Goal: Information Seeking & Learning: Learn about a topic

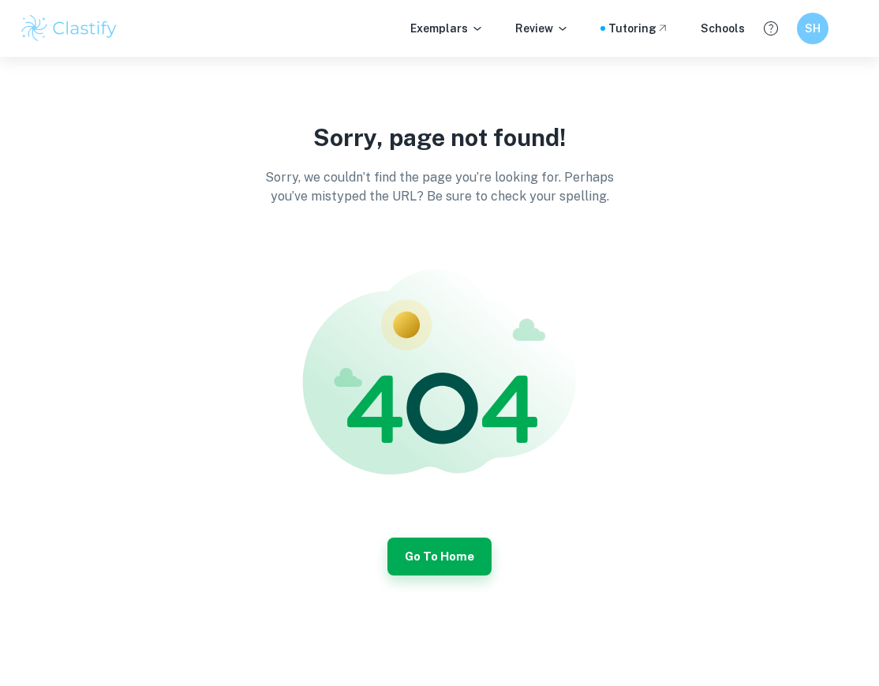
click at [433, 580] on div "Sorry, page not found! Sorry, we couldn’t find the page you’re looking for. Per…" at bounding box center [439, 348] width 879 height 582
click at [417, 542] on button "Go to Home" at bounding box center [439, 556] width 104 height 38
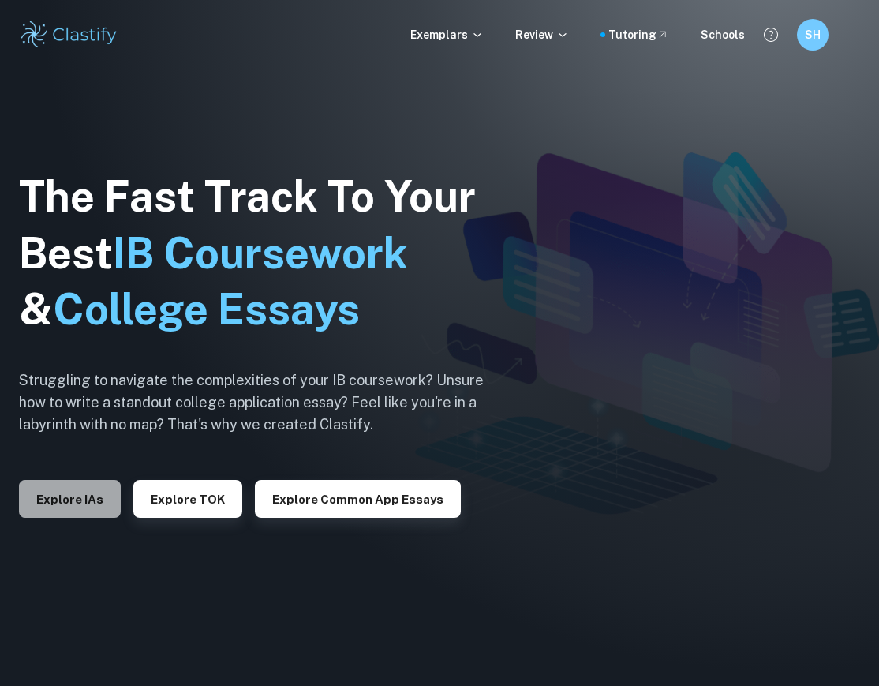
click at [92, 484] on button "Explore IAs" at bounding box center [70, 499] width 102 height 38
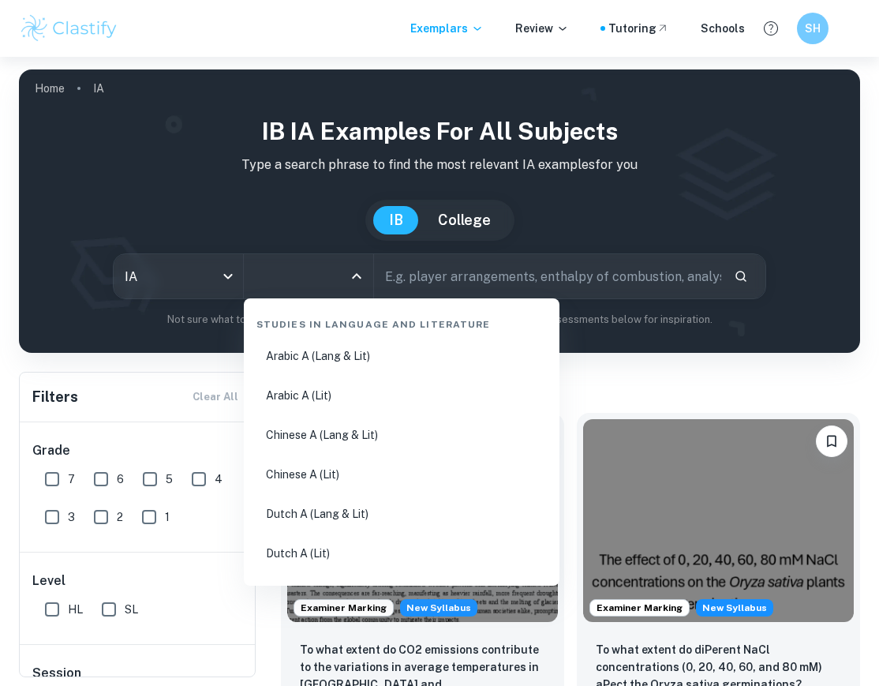
click at [290, 278] on input "All Subjects" at bounding box center [297, 276] width 92 height 30
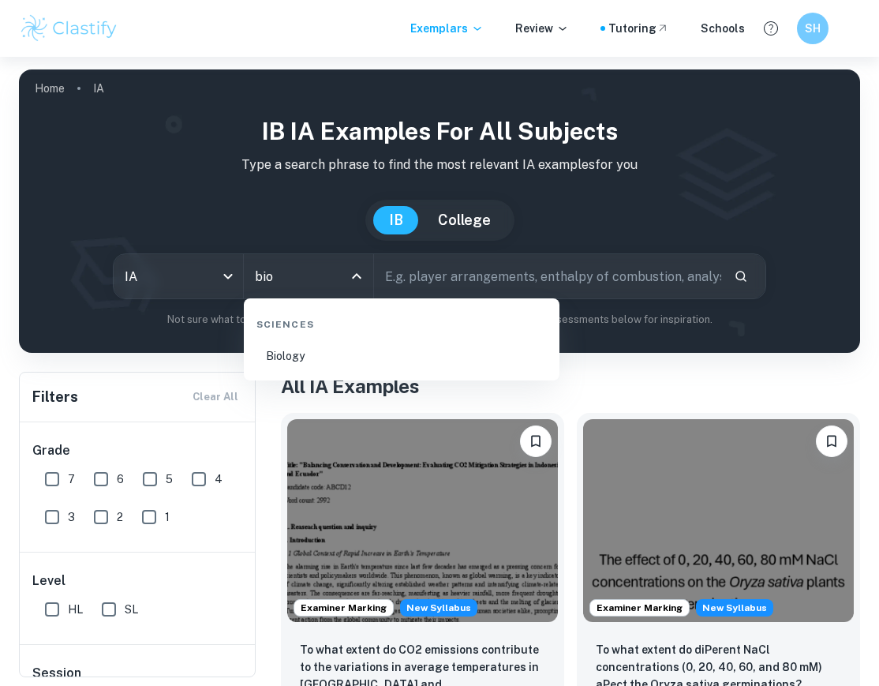
click at [282, 353] on li "Biology" at bounding box center [401, 356] width 303 height 36
type input "Biology"
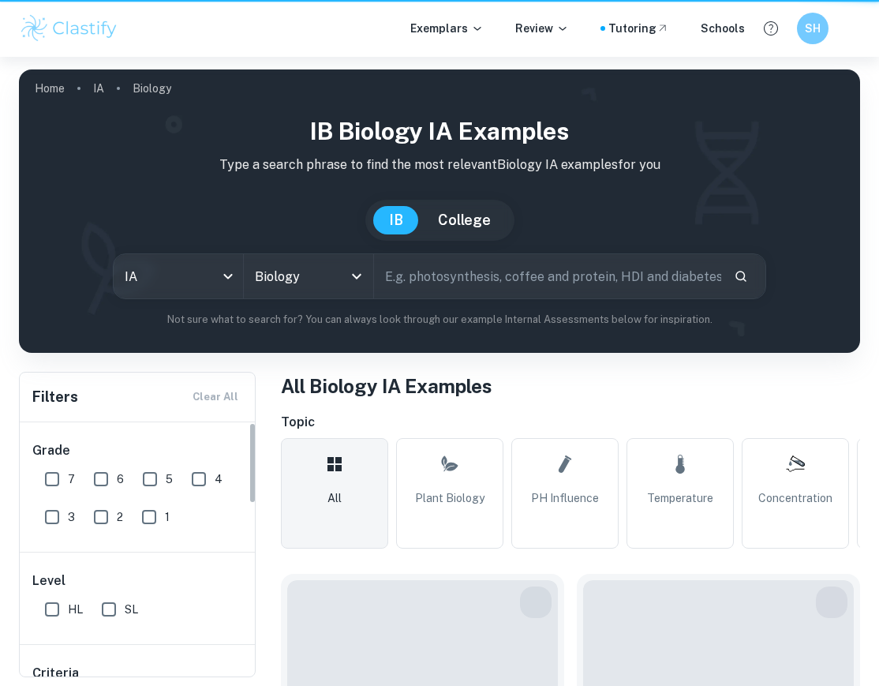
click at [50, 614] on input "HL" at bounding box center [52, 609] width 32 height 32
checkbox input "true"
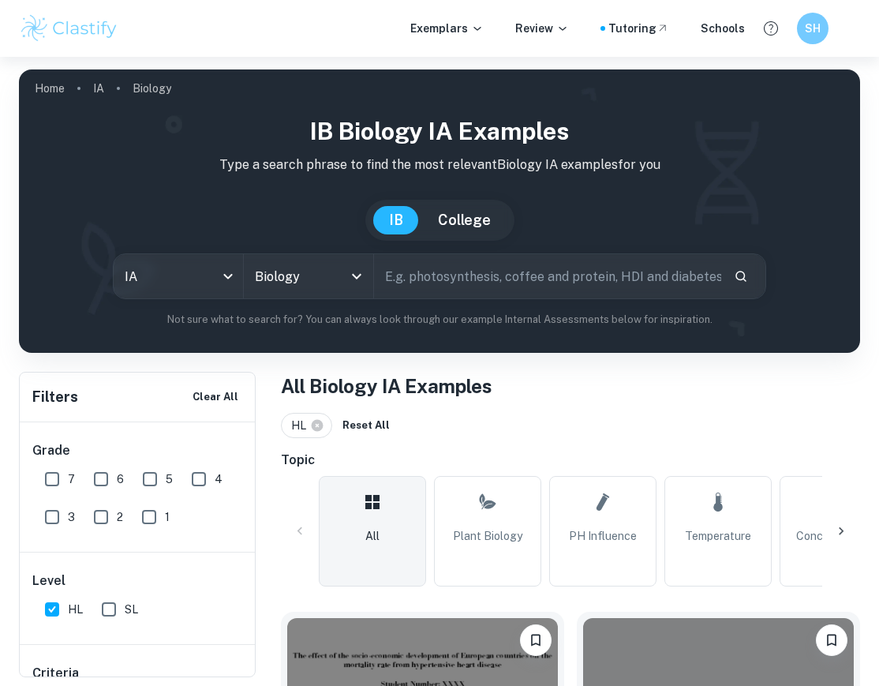
click at [488, 290] on input "text" at bounding box center [547, 276] width 346 height 44
type input "coffee"
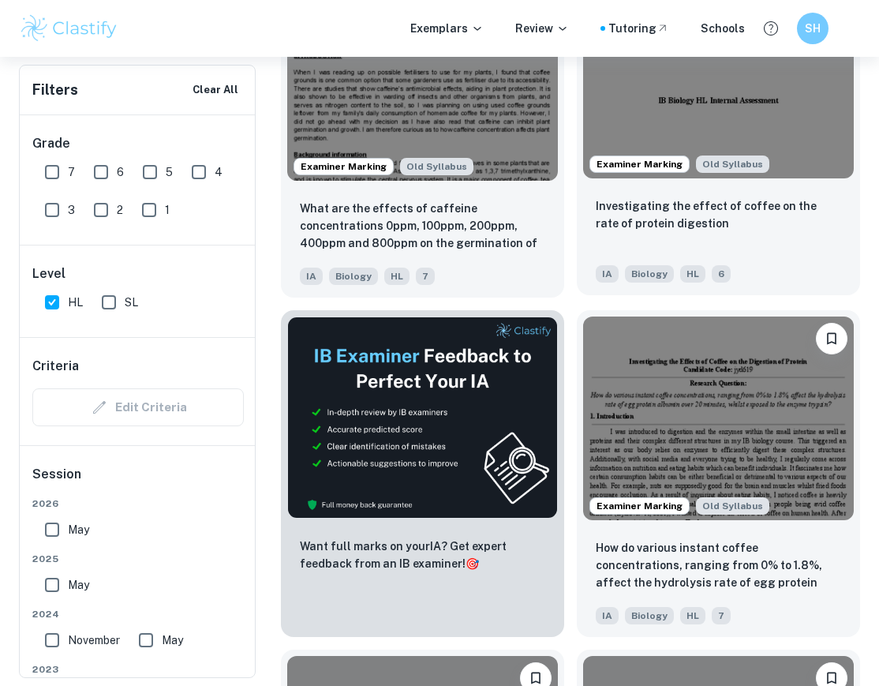
scroll to position [642, 0]
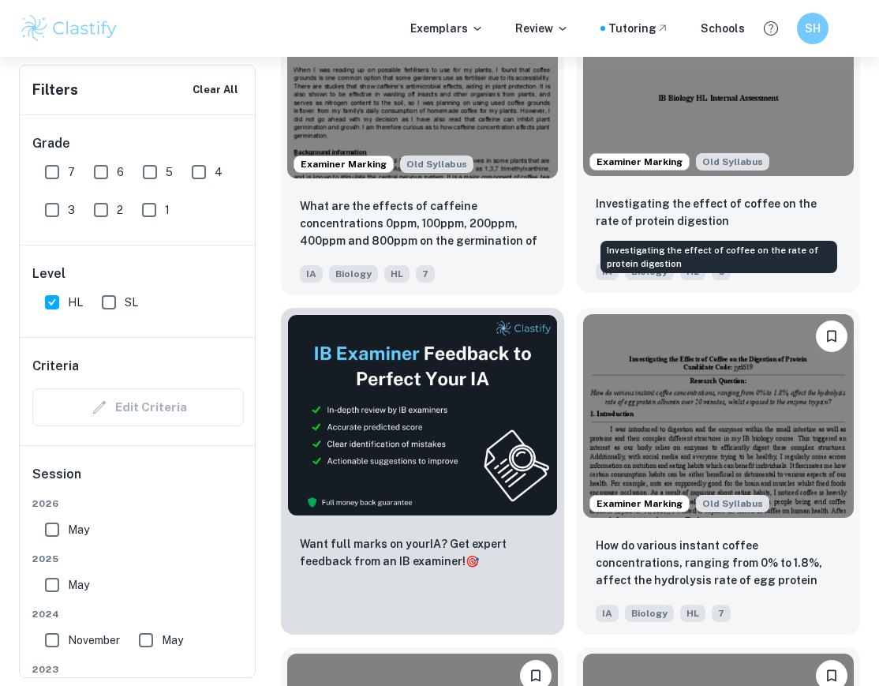
click at [754, 214] on p "Investigating the effect of coffee on the rate of protein digestion" at bounding box center [718, 212] width 245 height 35
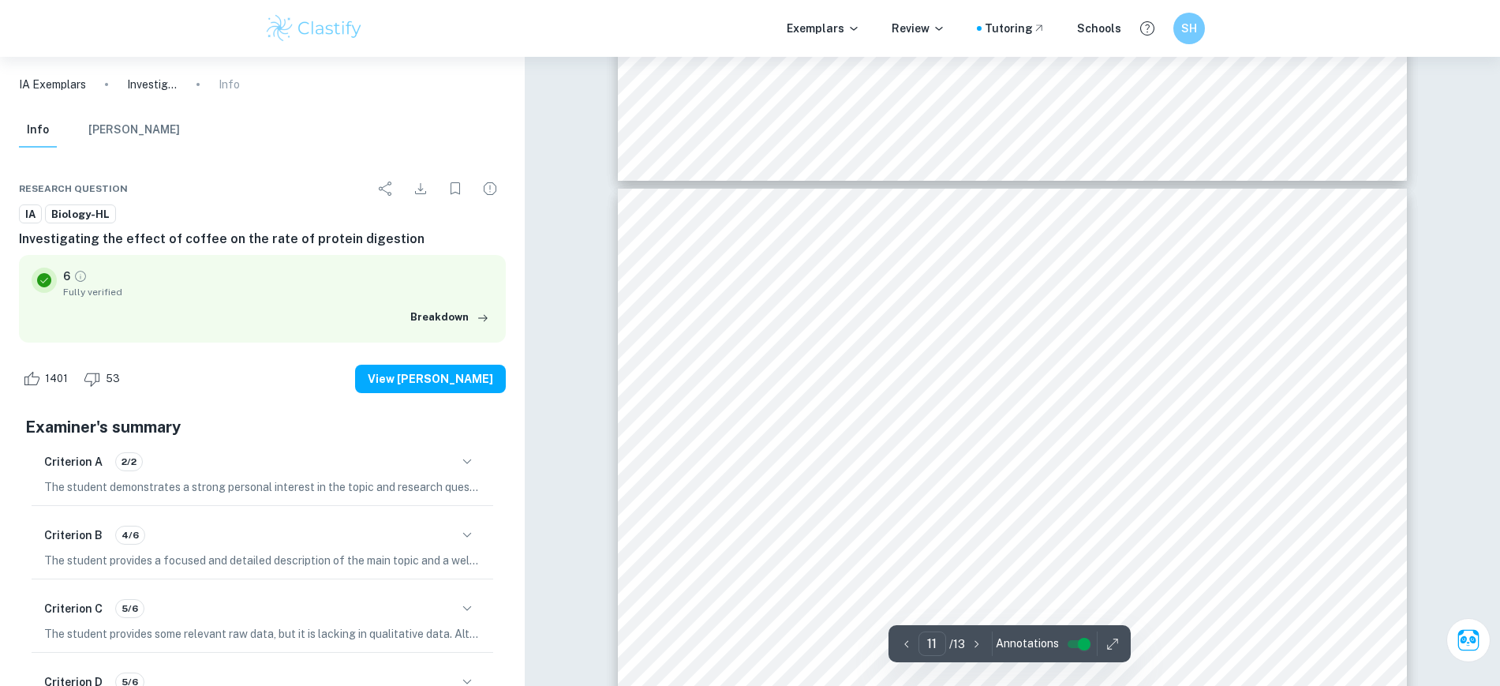
scroll to position [11247, 0]
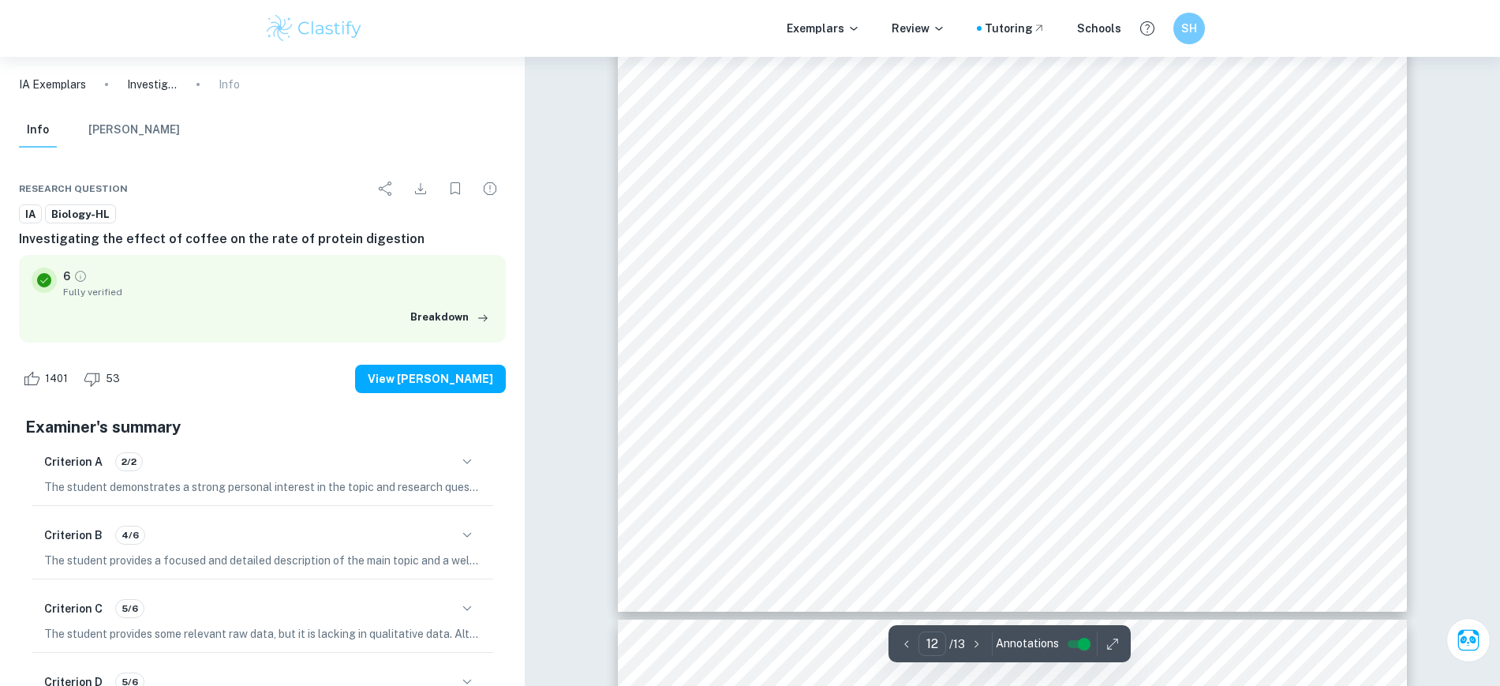
type input "13"
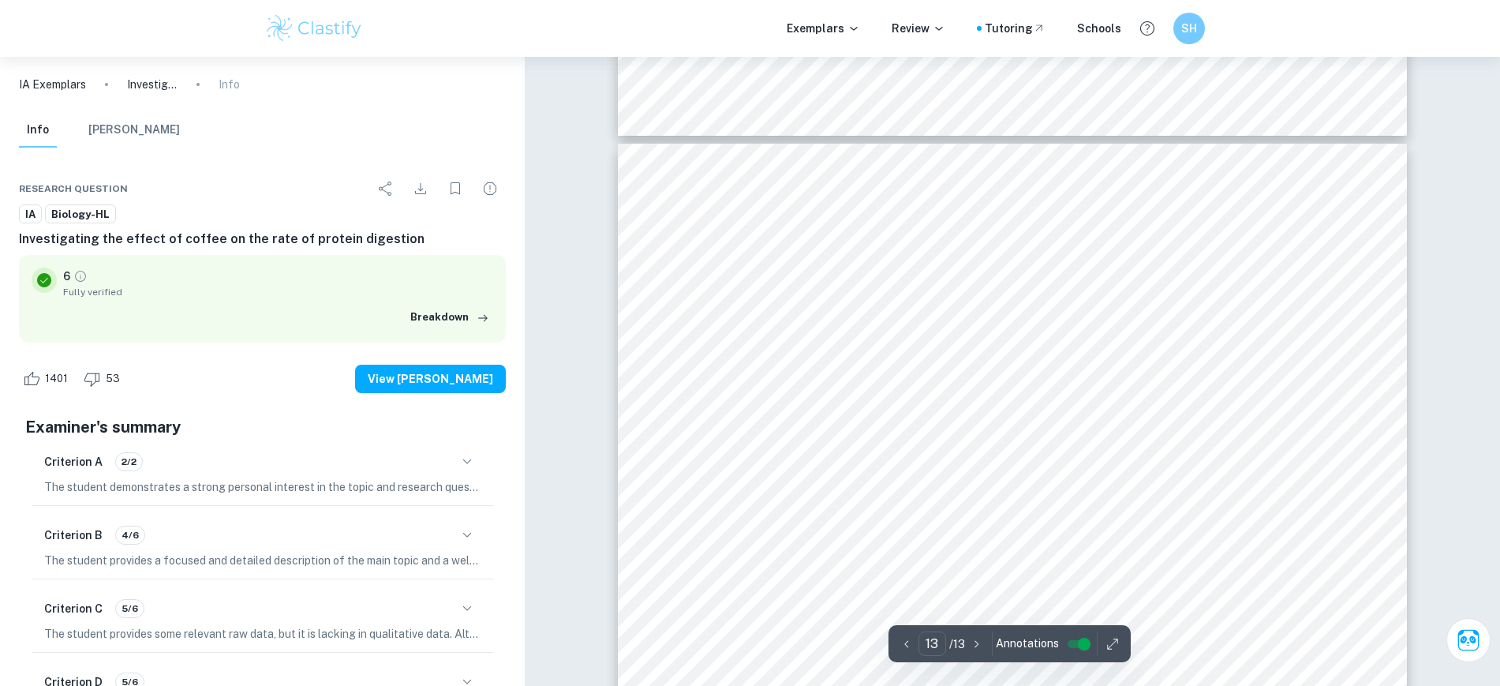
scroll to position [13536, 0]
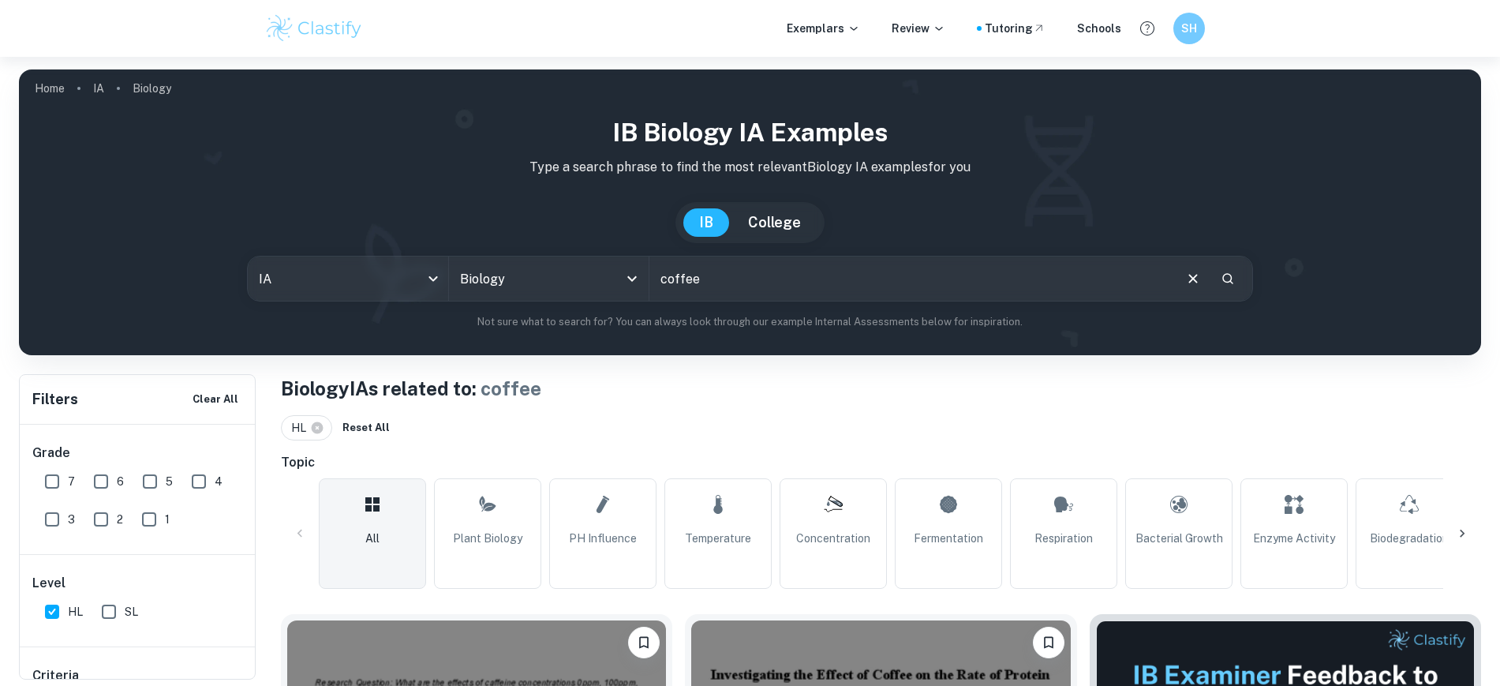
click at [744, 278] on input "coffee" at bounding box center [910, 278] width 522 height 44
type input "coffee and protein"
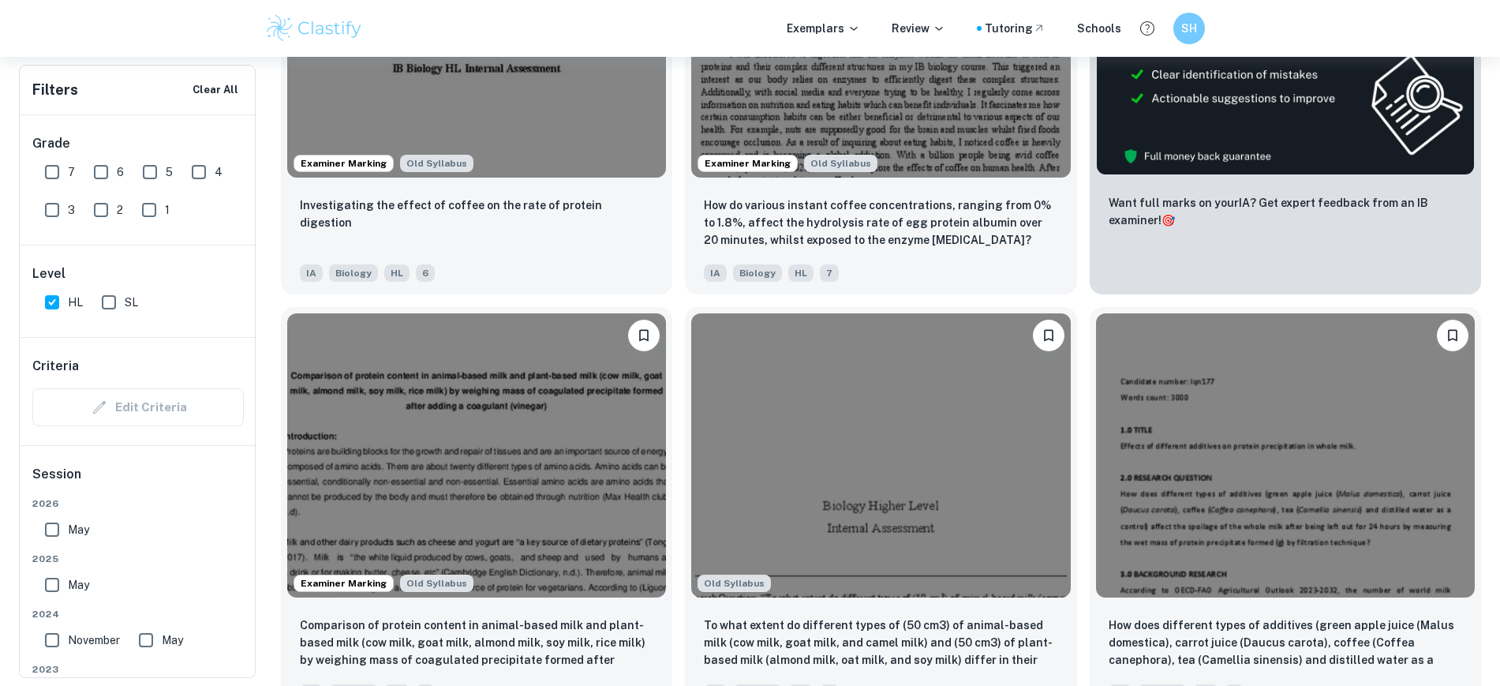
scroll to position [734, 0]
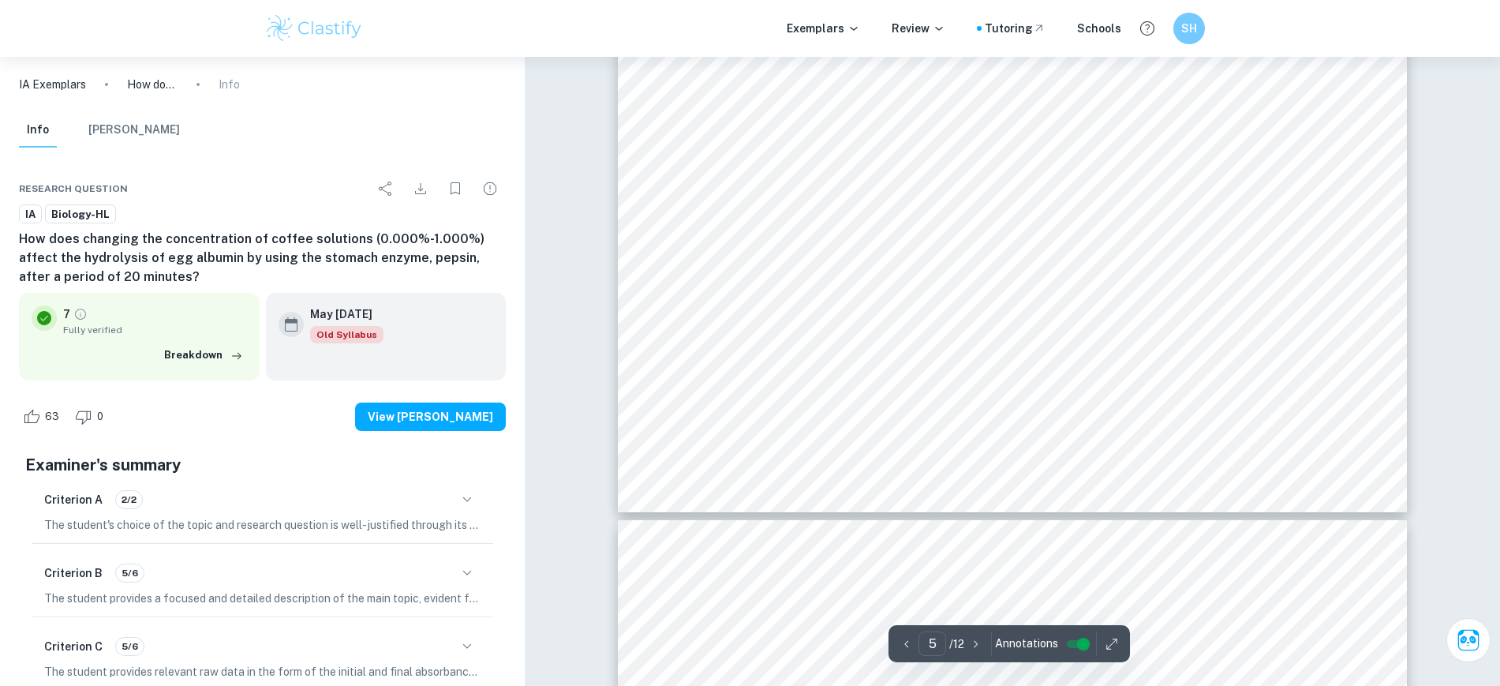
scroll to position [4820, 0]
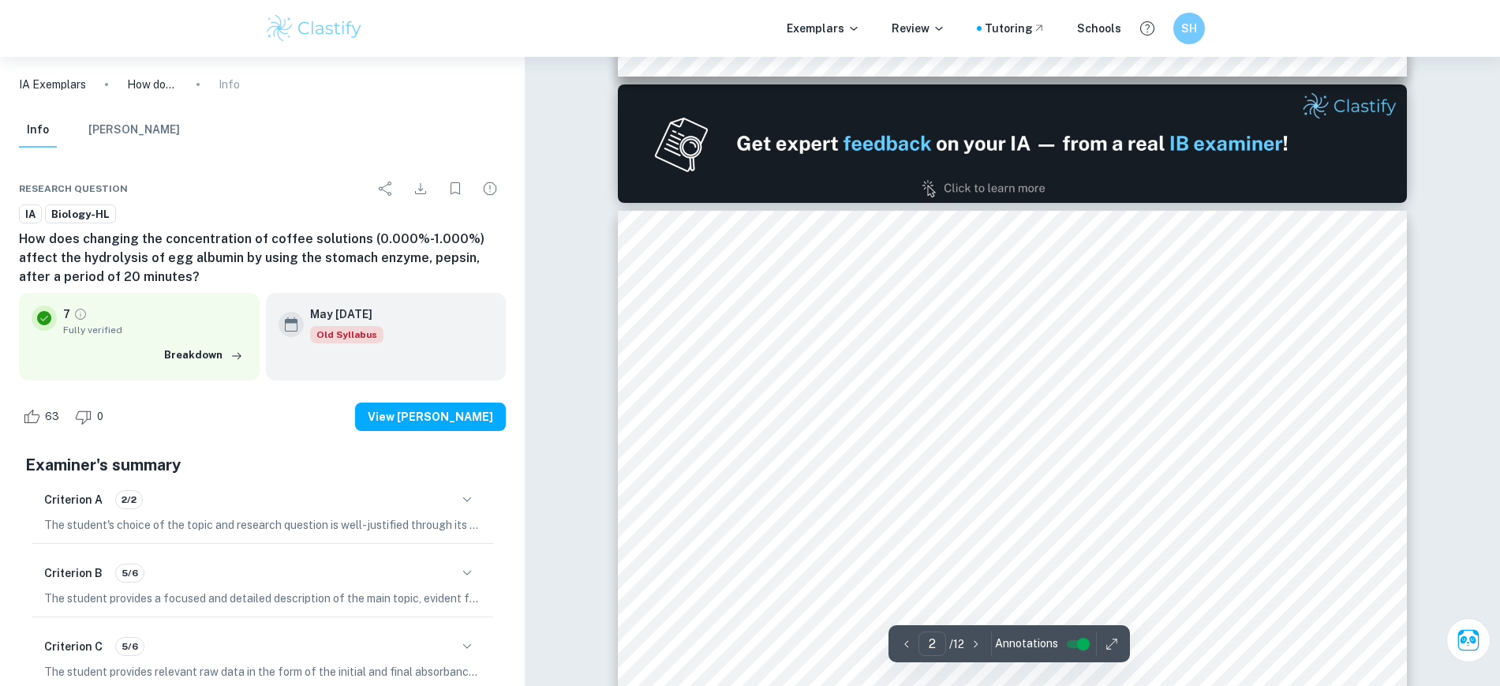
type input "1"
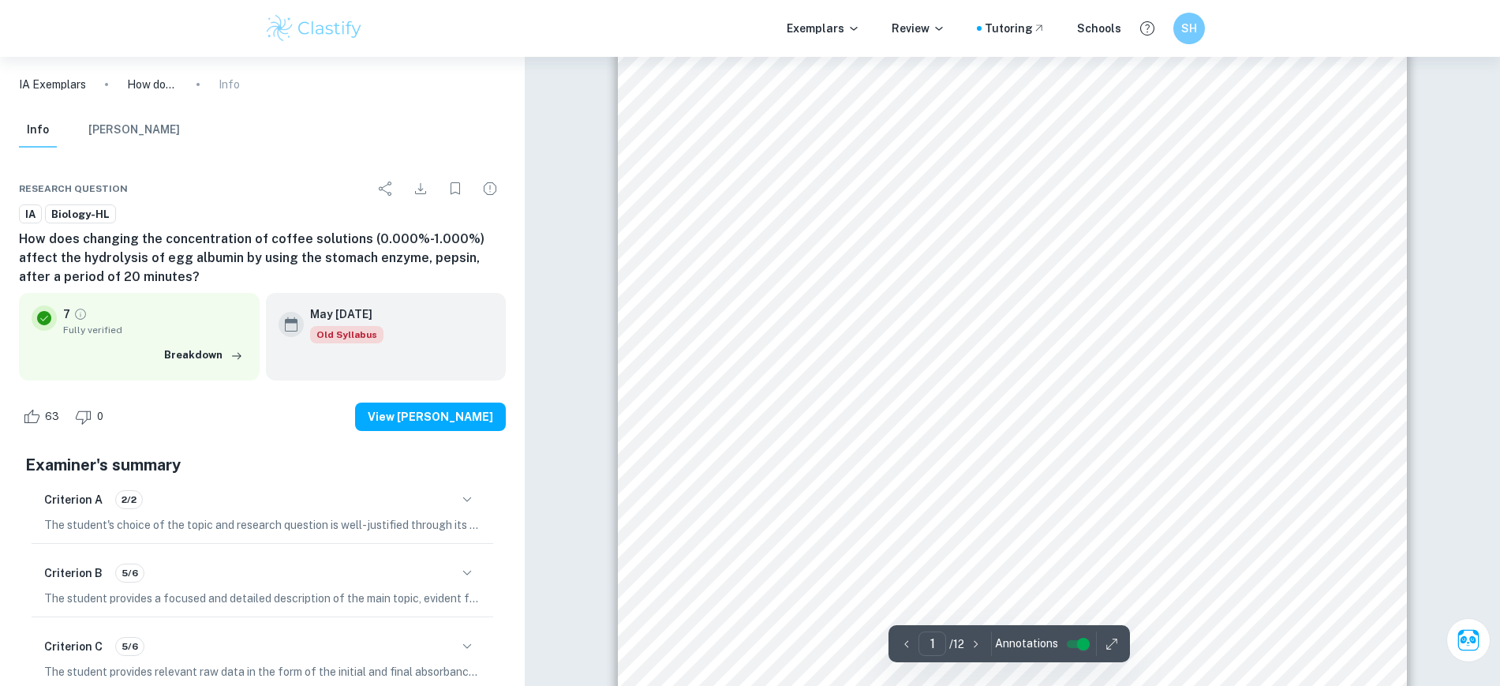
scroll to position [0, 0]
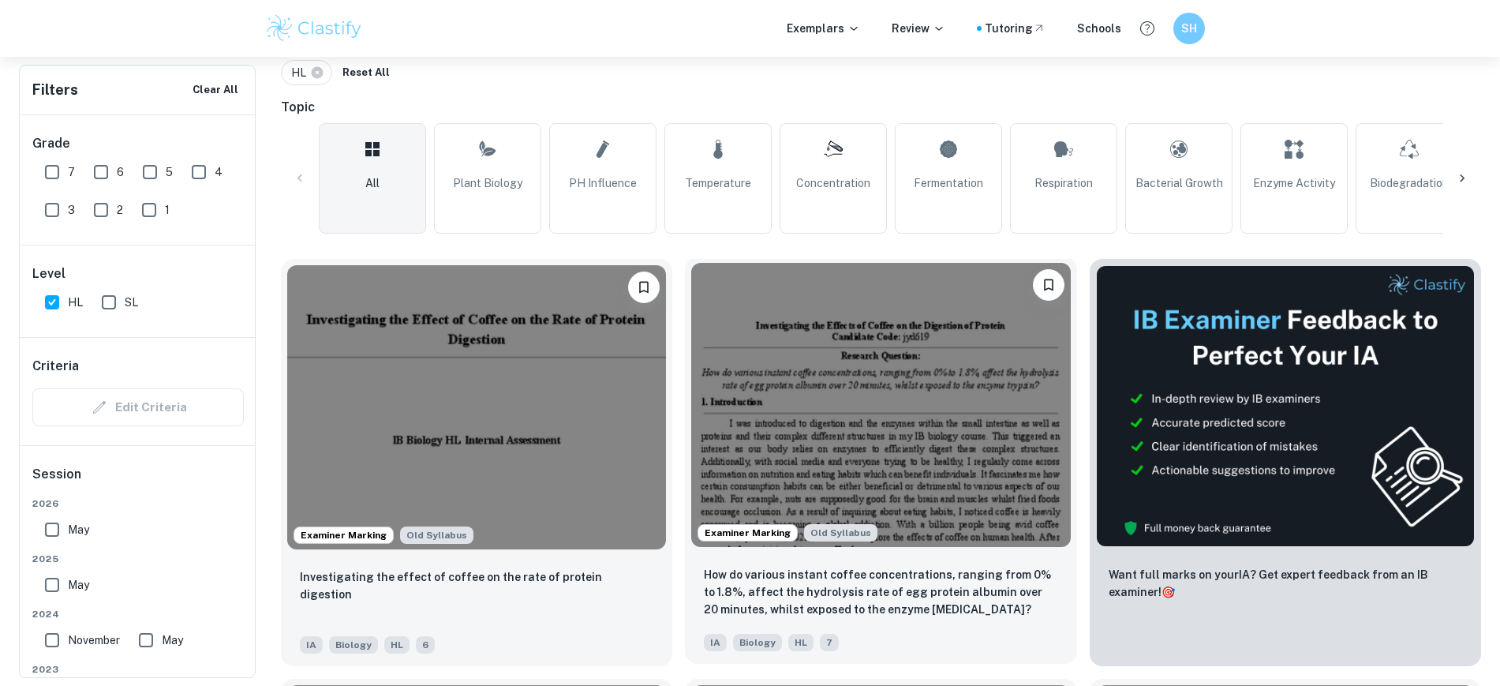
scroll to position [354, 0]
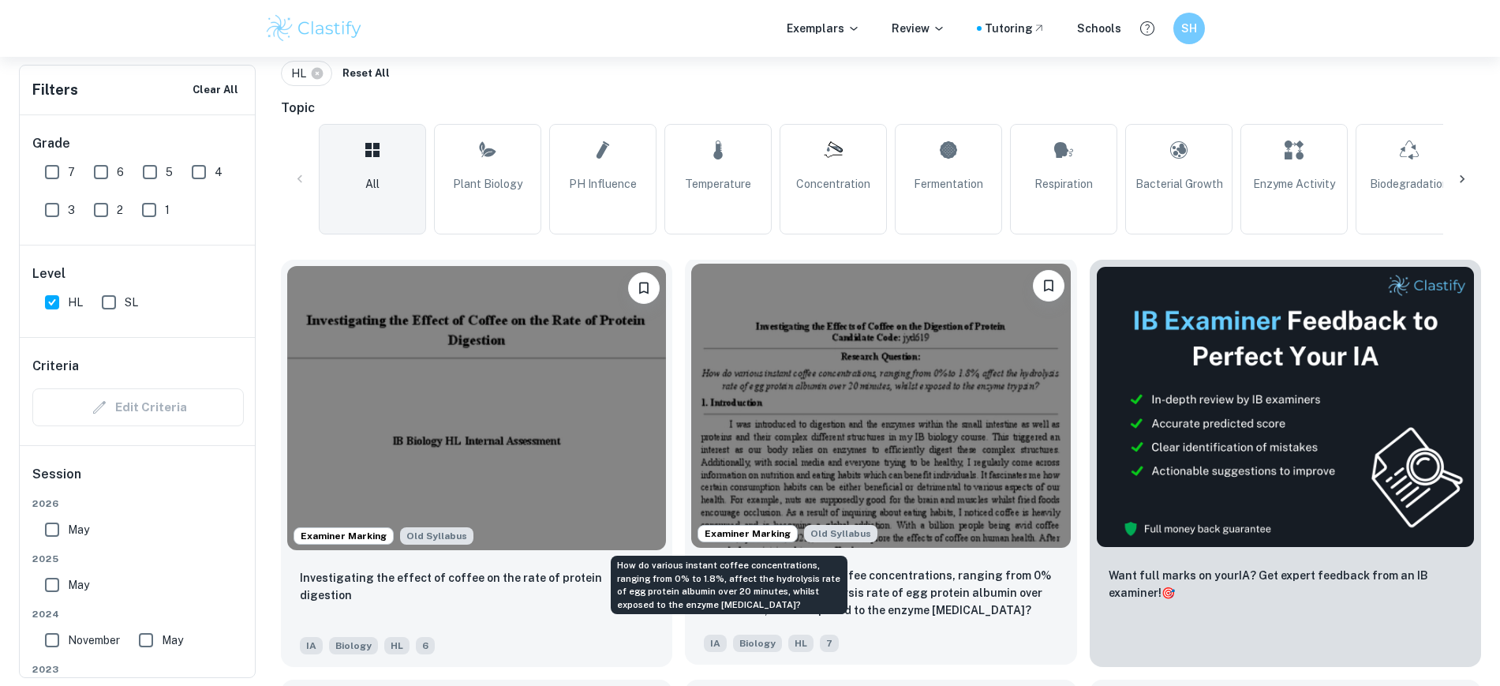
click at [743, 567] on p "How do various instant coffee concentrations, ranging from 0% to 1.8%, affect t…" at bounding box center [880, 593] width 353 height 52
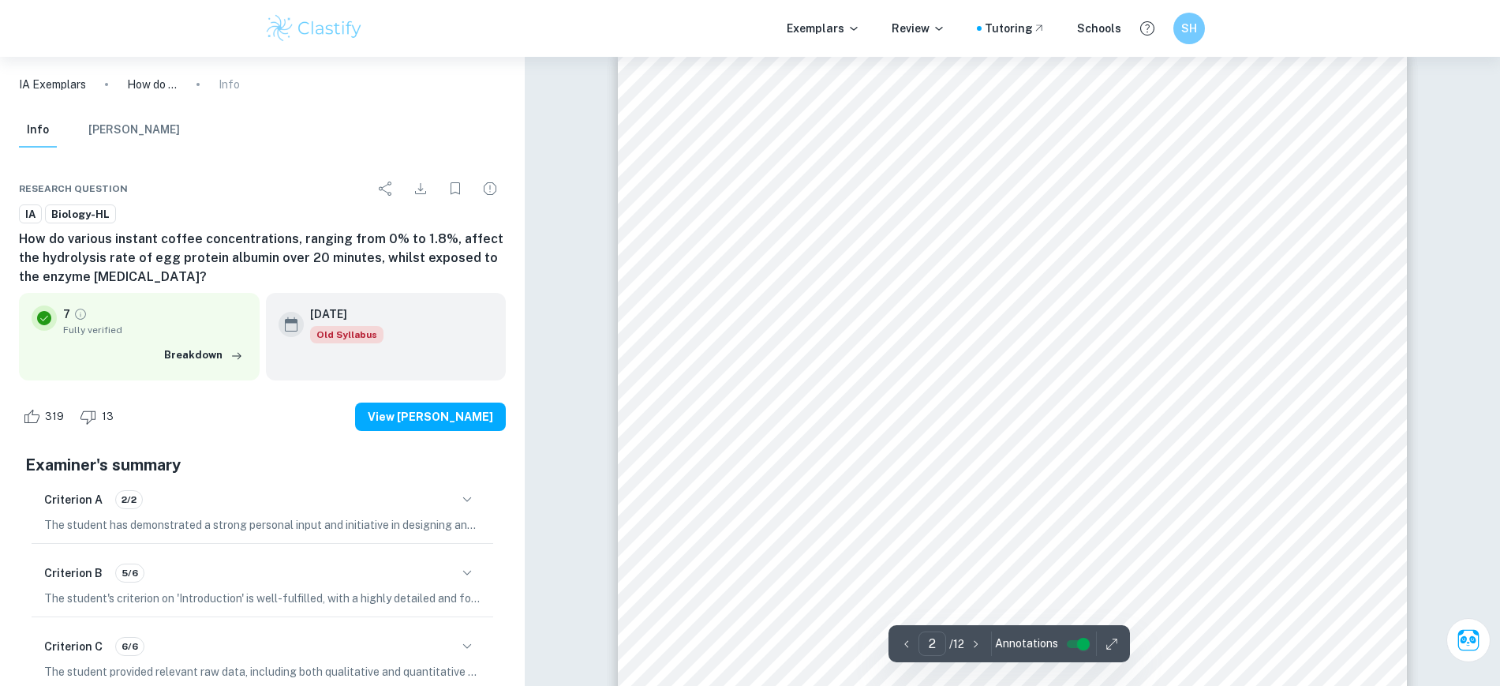
scroll to position [1274, 0]
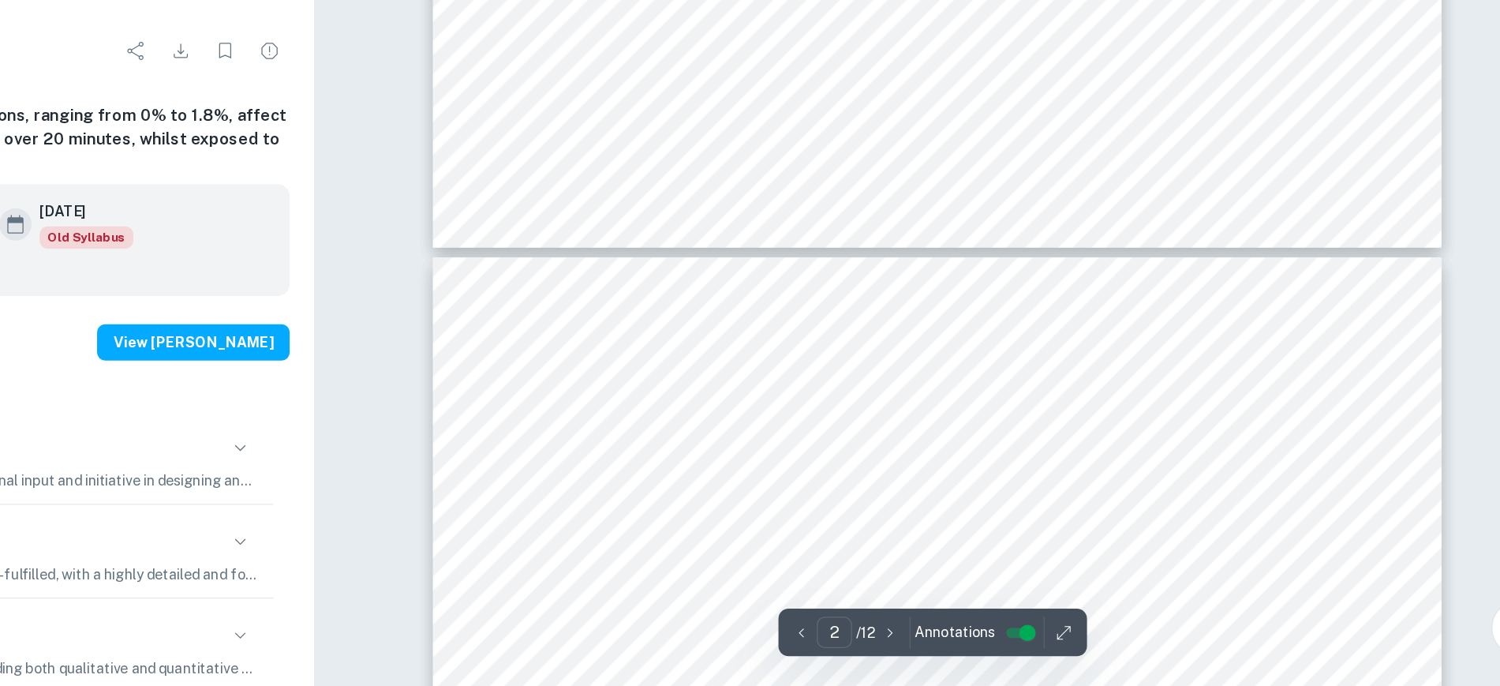
type input "3"
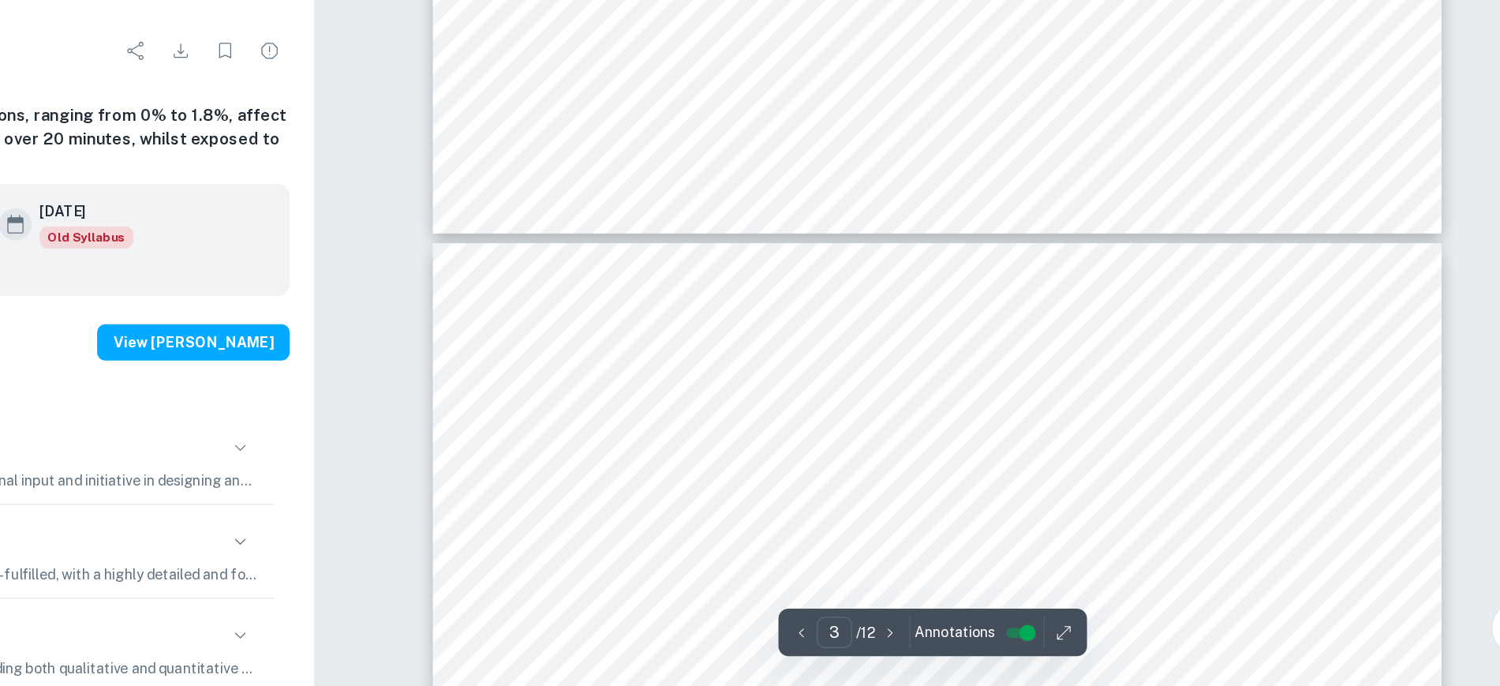
scroll to position [2105, 0]
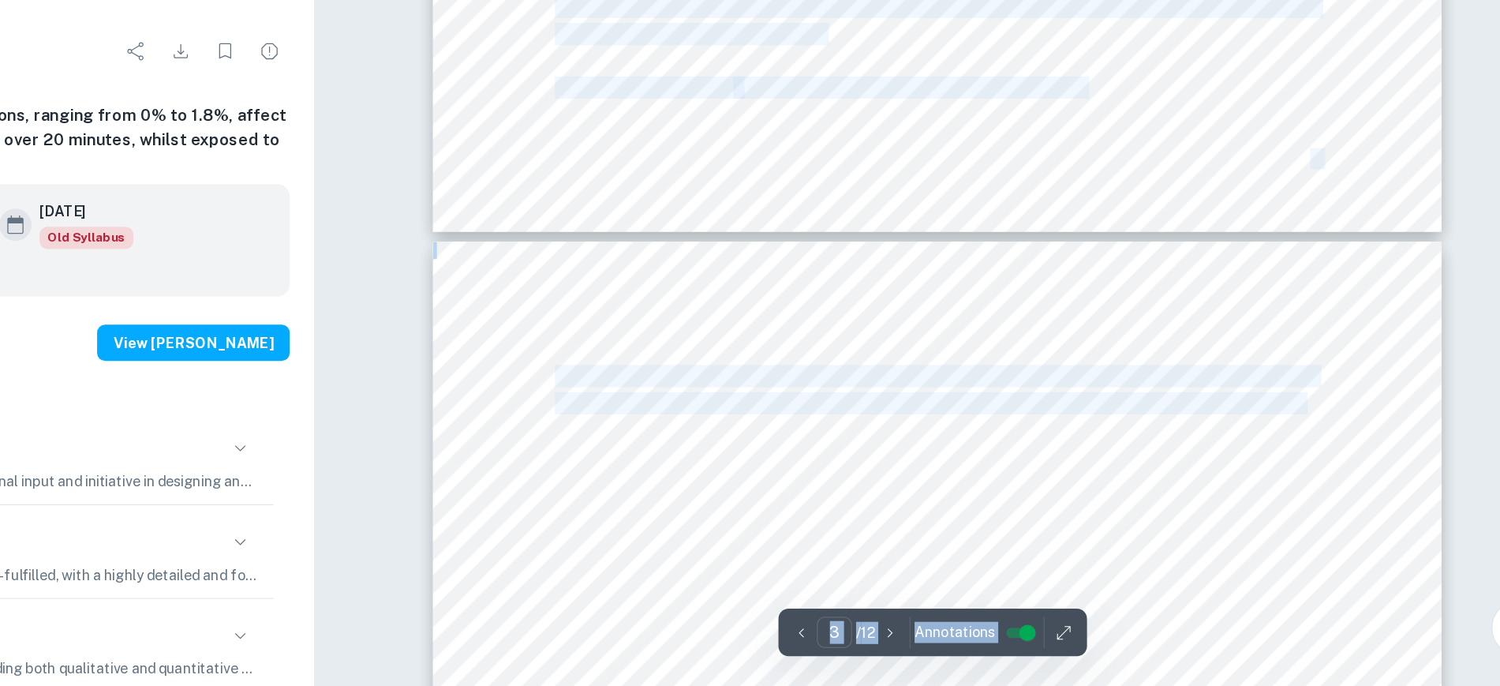
drag, startPoint x: 1270, startPoint y: 440, endPoint x: 1350, endPoint y: 482, distance: 91.1
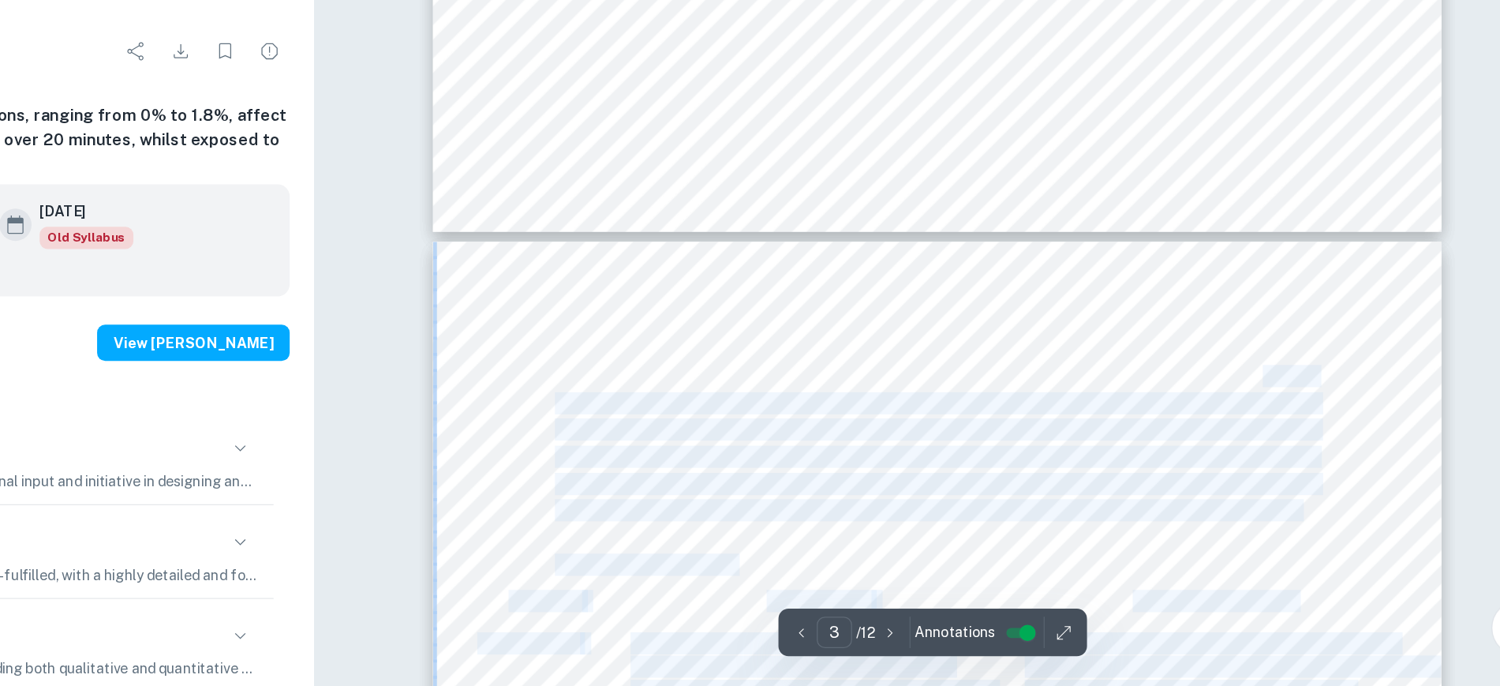
drag, startPoint x: 1321, startPoint y: 548, endPoint x: 1268, endPoint y: 440, distance: 121.0
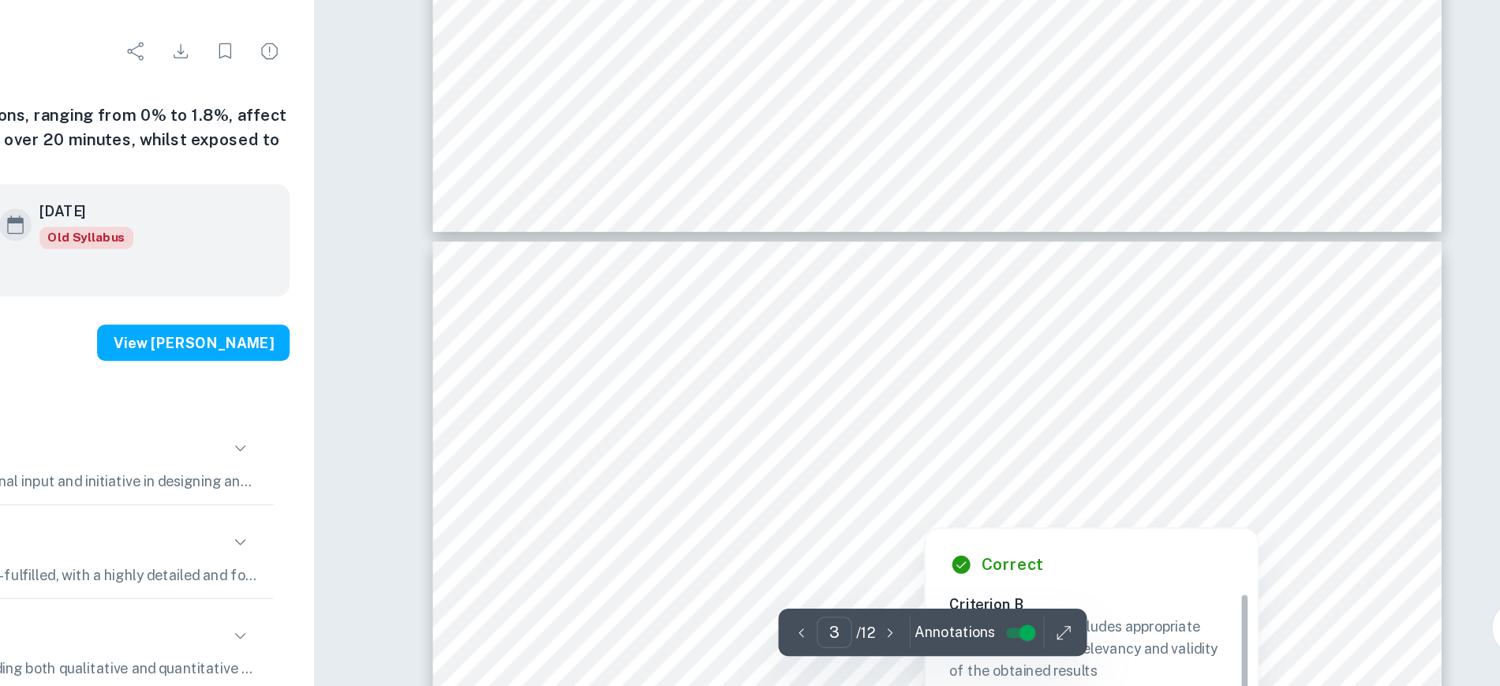
click at [878, 440] on div at bounding box center [1018, 445] width 582 height 21
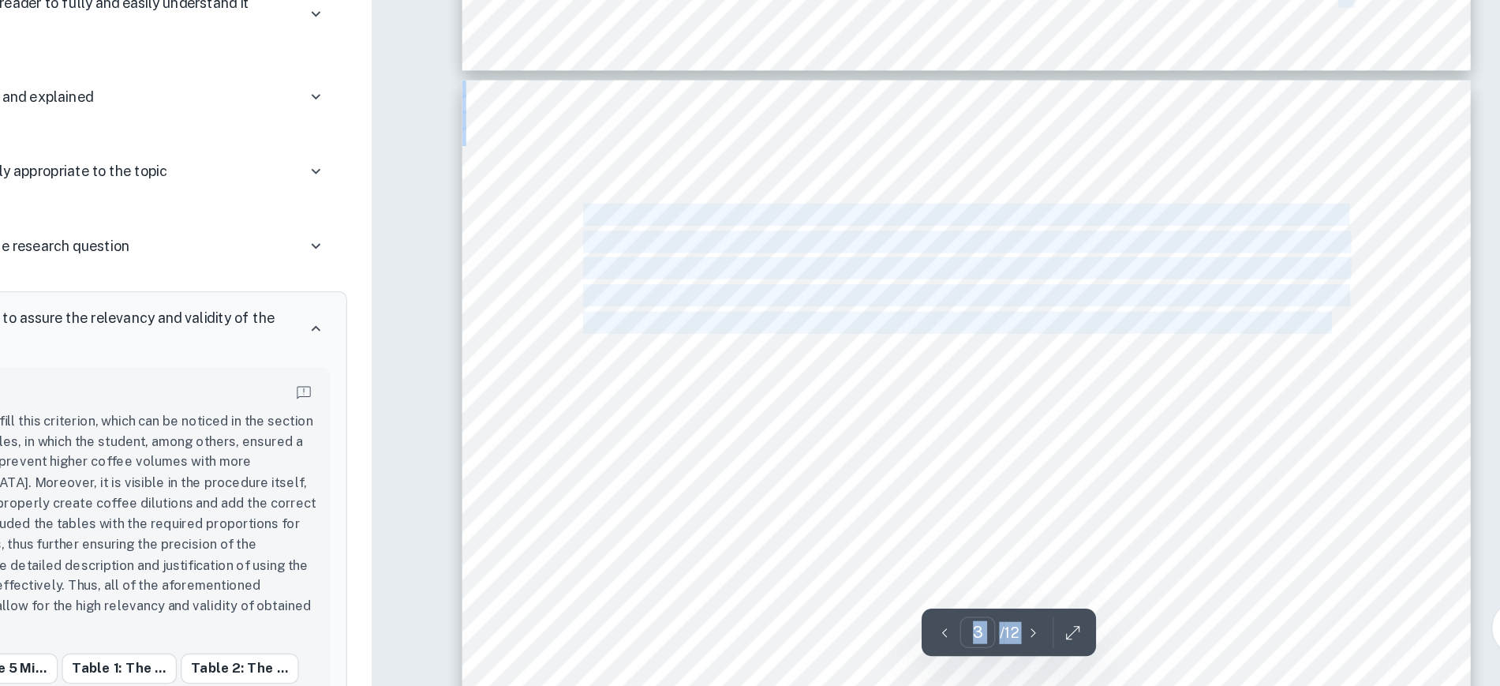
drag, startPoint x: 1292, startPoint y: 317, endPoint x: 1319, endPoint y: 395, distance: 81.8
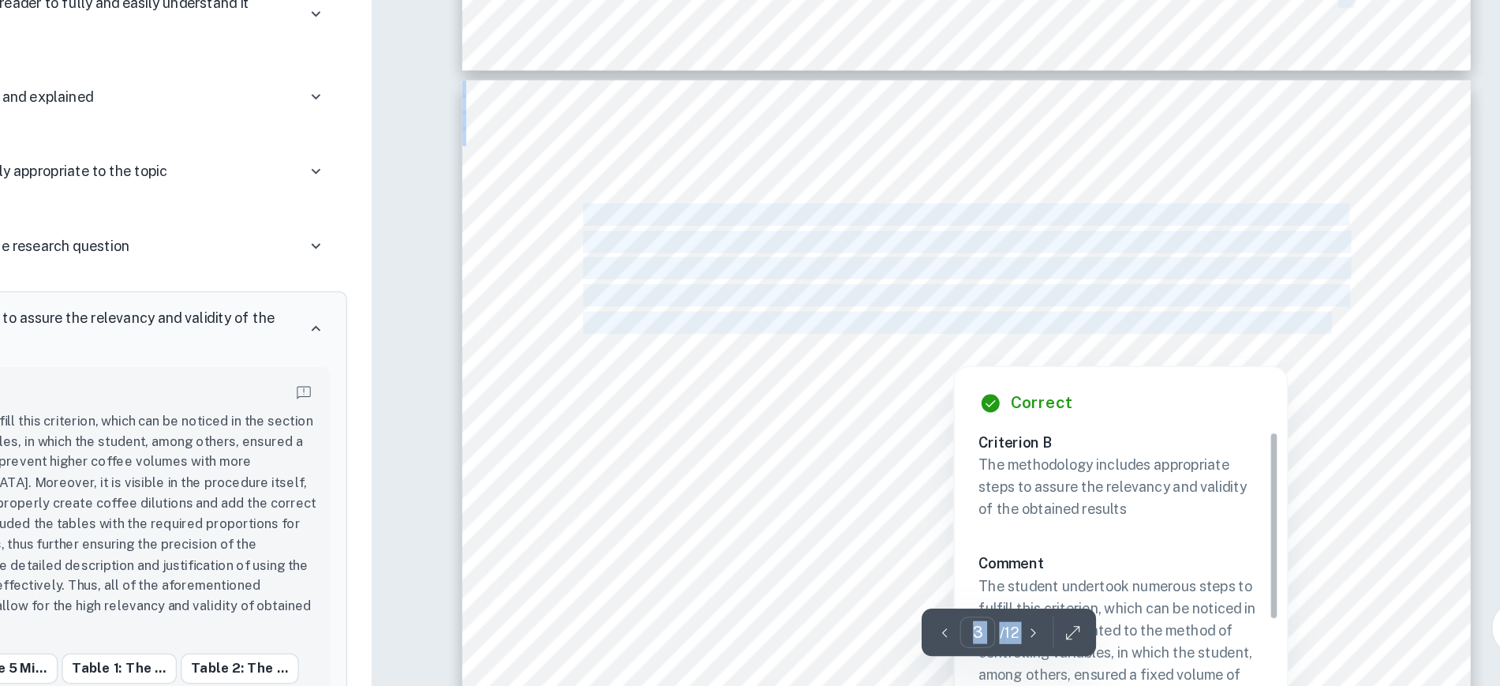
copy div "Written by [PERSON_NAME] Criterion B The methodology includes appropriate steps…"
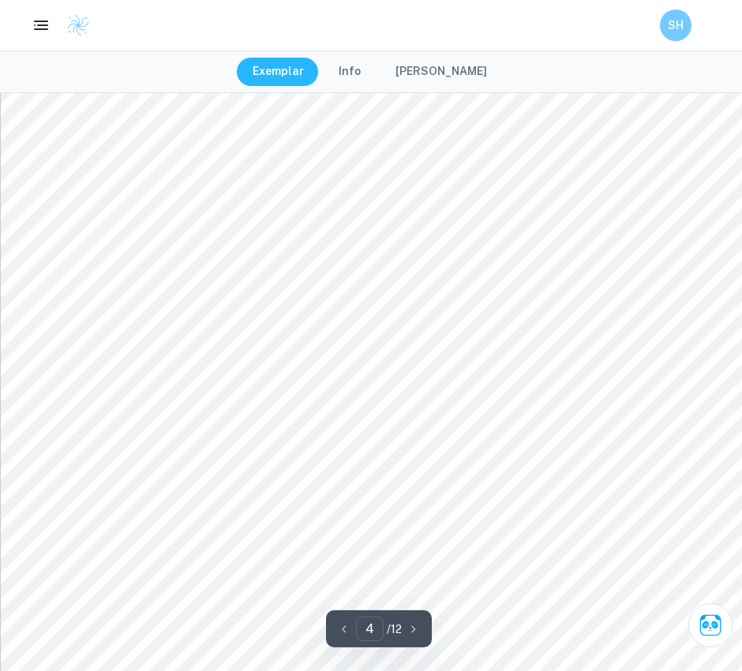
scroll to position [3194, 0]
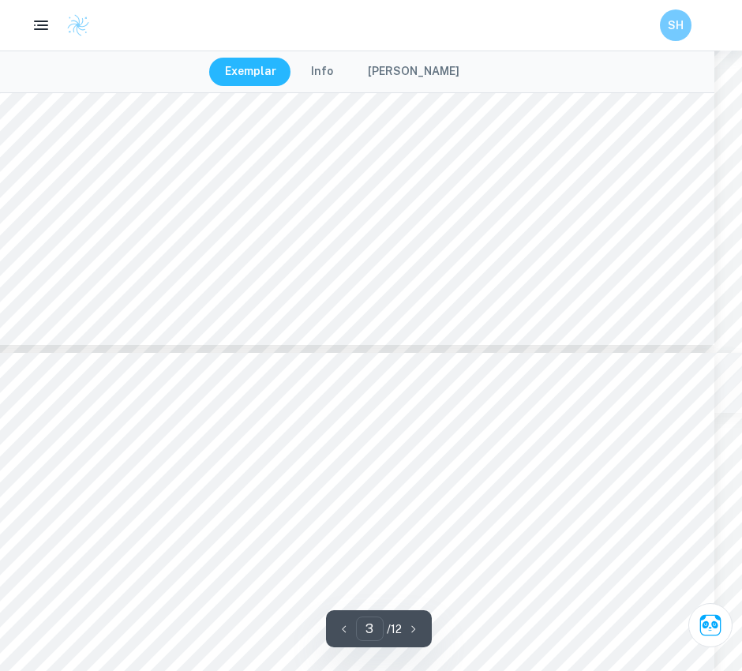
type input "2"
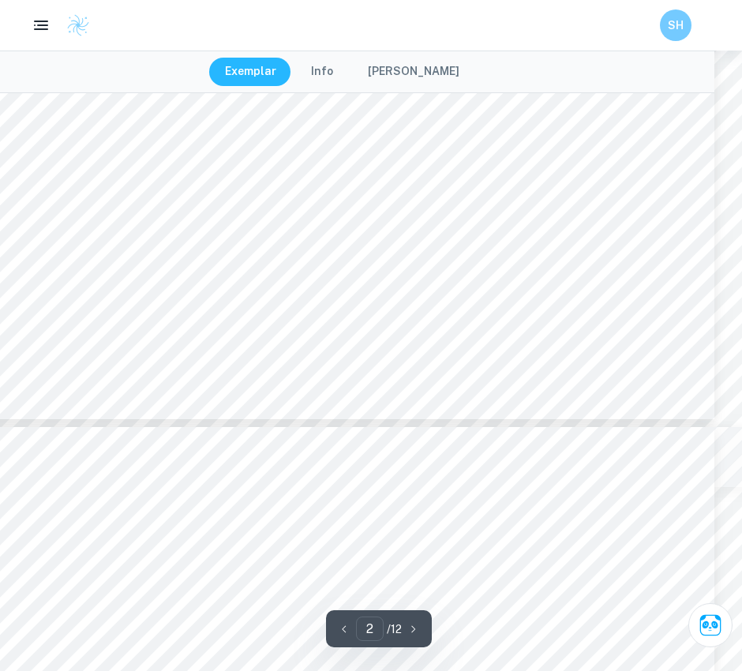
scroll to position [1790, 0]
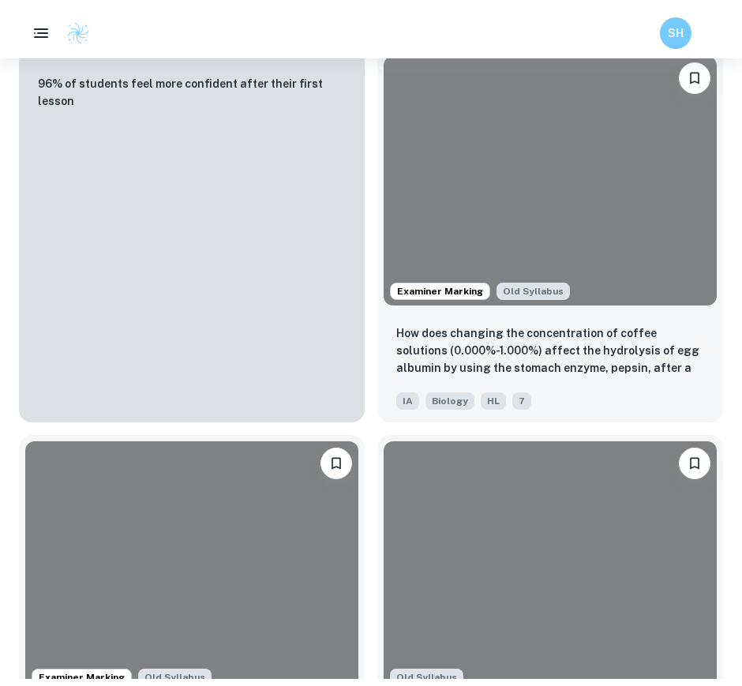
scroll to position [354, 0]
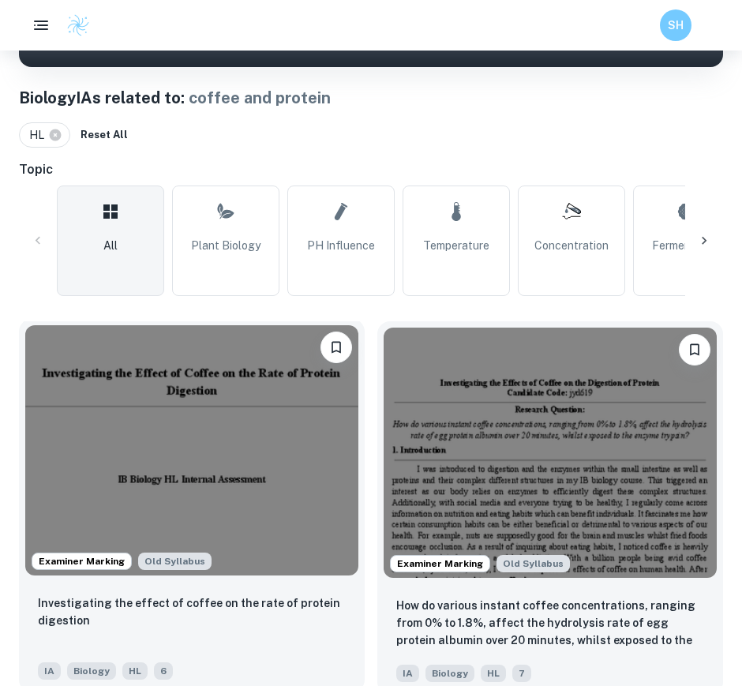
click at [126, 402] on img at bounding box center [191, 450] width 333 height 250
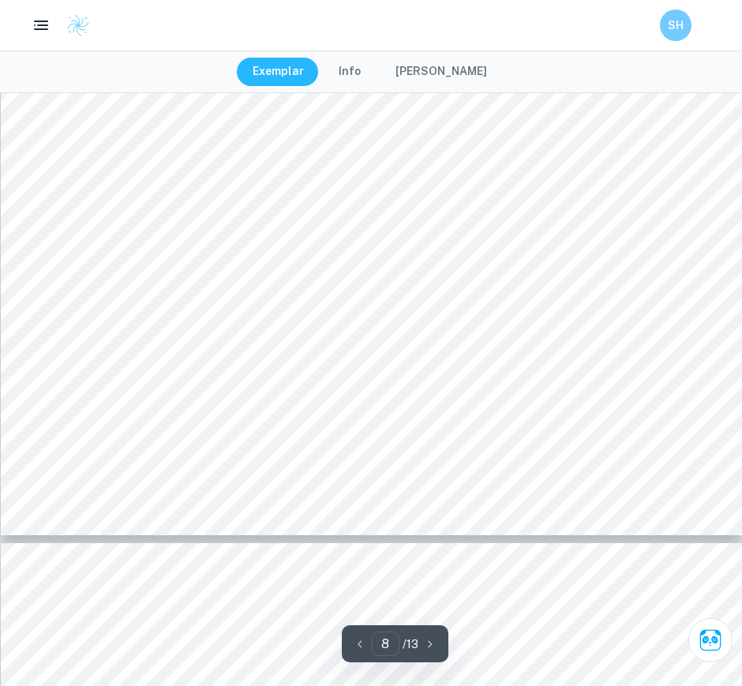
scroll to position [8134, 0]
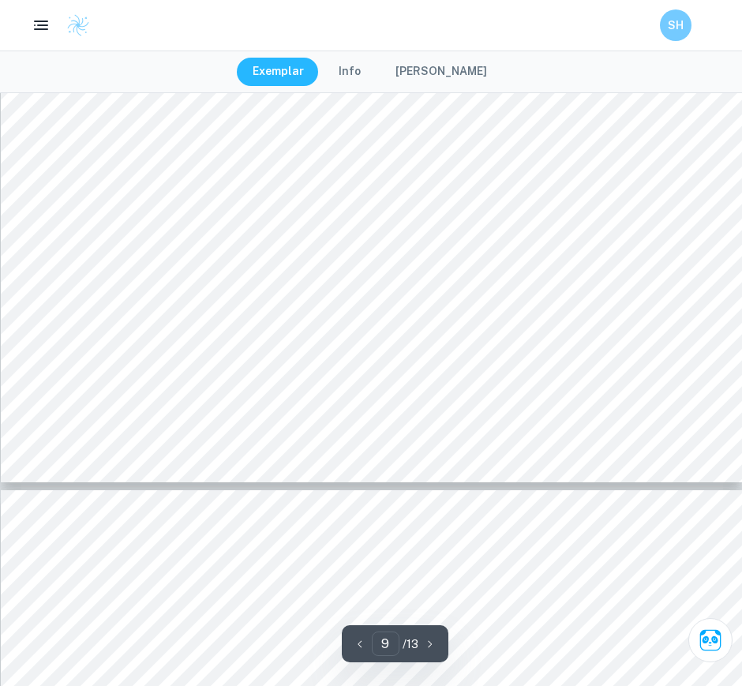
type input "10"
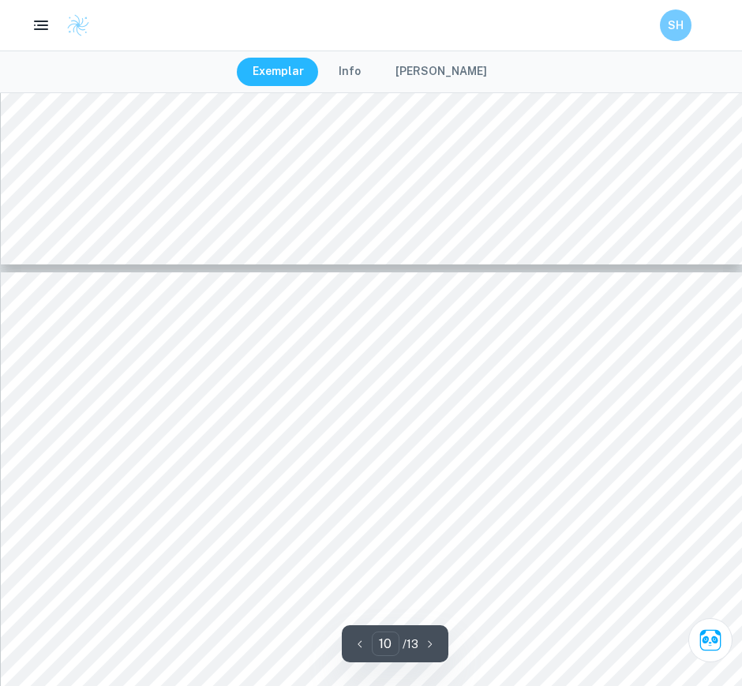
scroll to position [9439, 0]
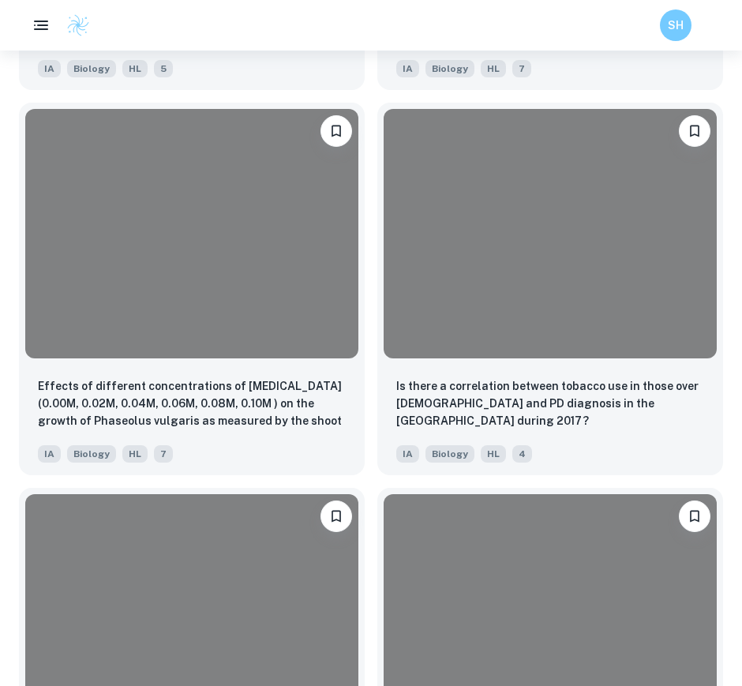
scroll to position [454, 0]
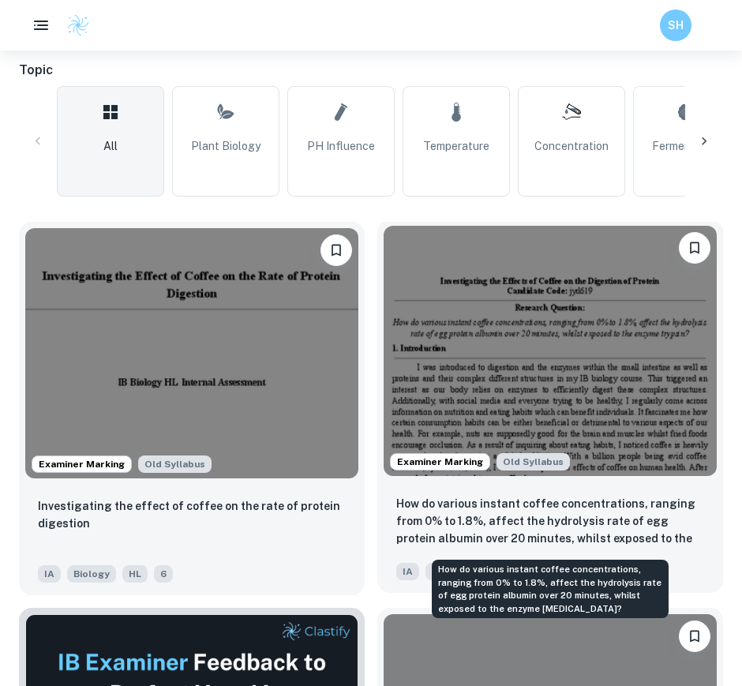
click at [527, 523] on p "How do various instant coffee concentrations, ranging from 0% to 1.8%, affect t…" at bounding box center [550, 522] width 308 height 54
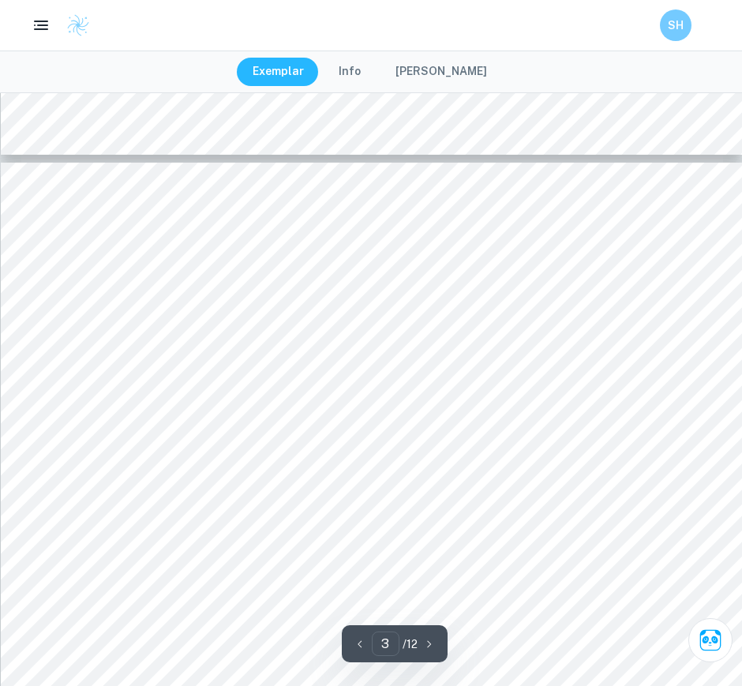
scroll to position [2171, 0]
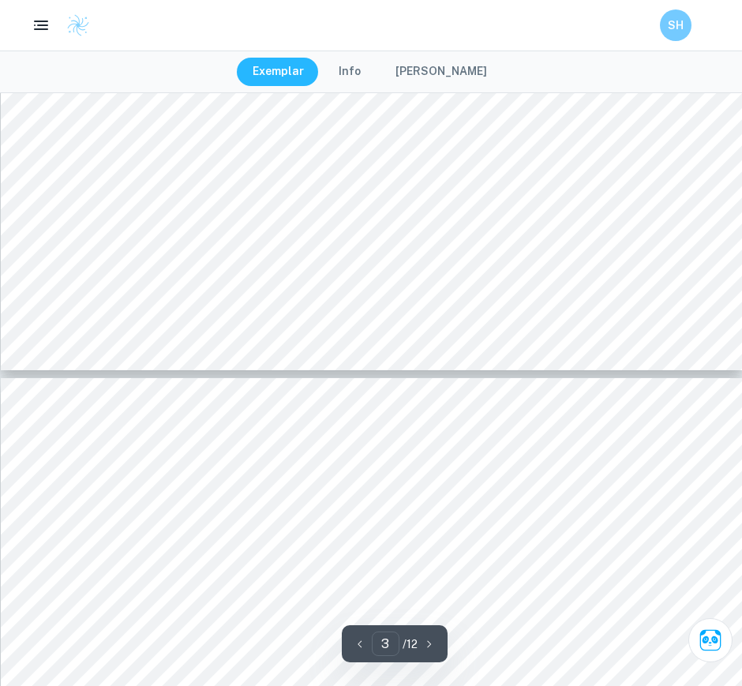
type input "4"
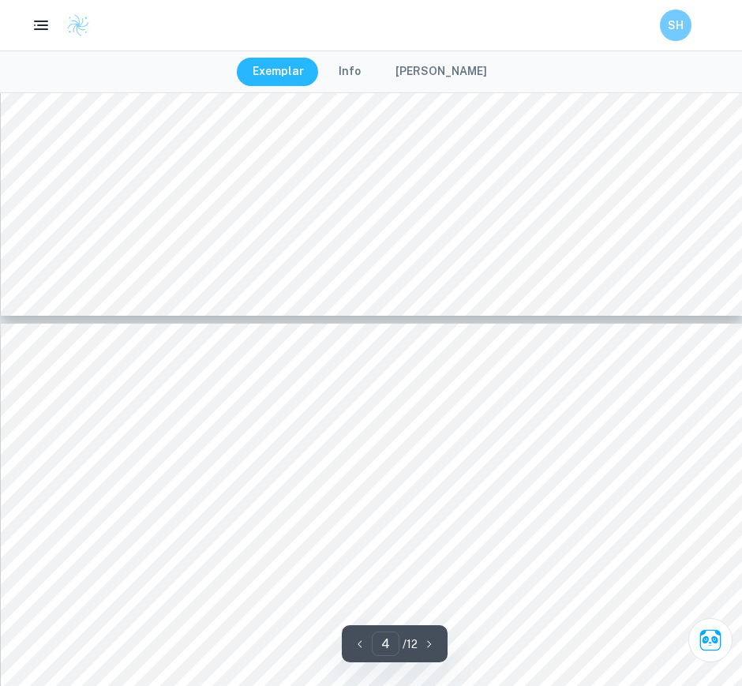
scroll to position [3282, 0]
